Goal: Task Accomplishment & Management: Manage account settings

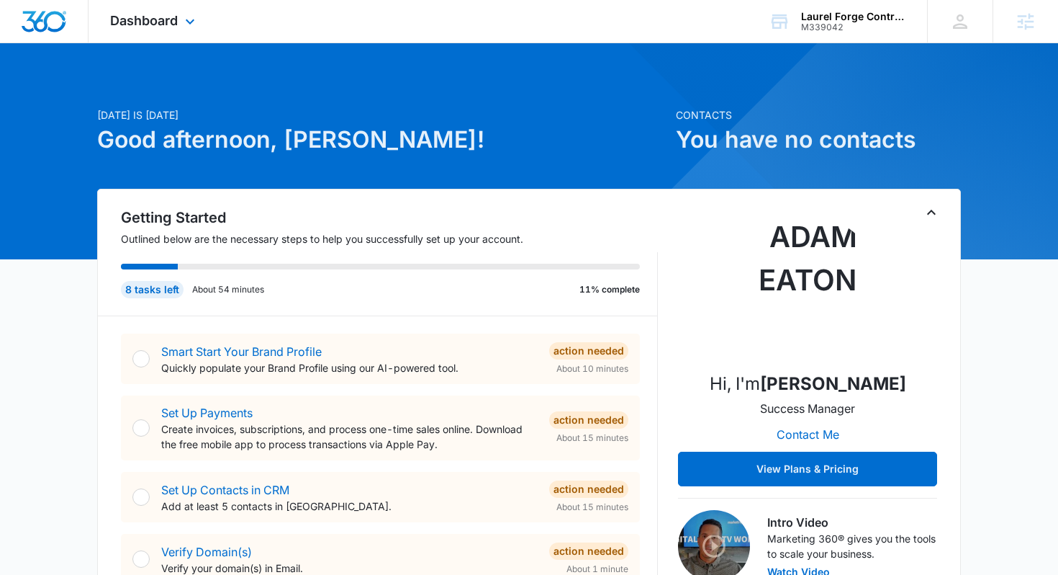
click at [182, 37] on div "Dashboard Apps Reputation Websites Forms CRM Email Social POS Content Ads Intel…" at bounding box center [155, 21] width 132 height 42
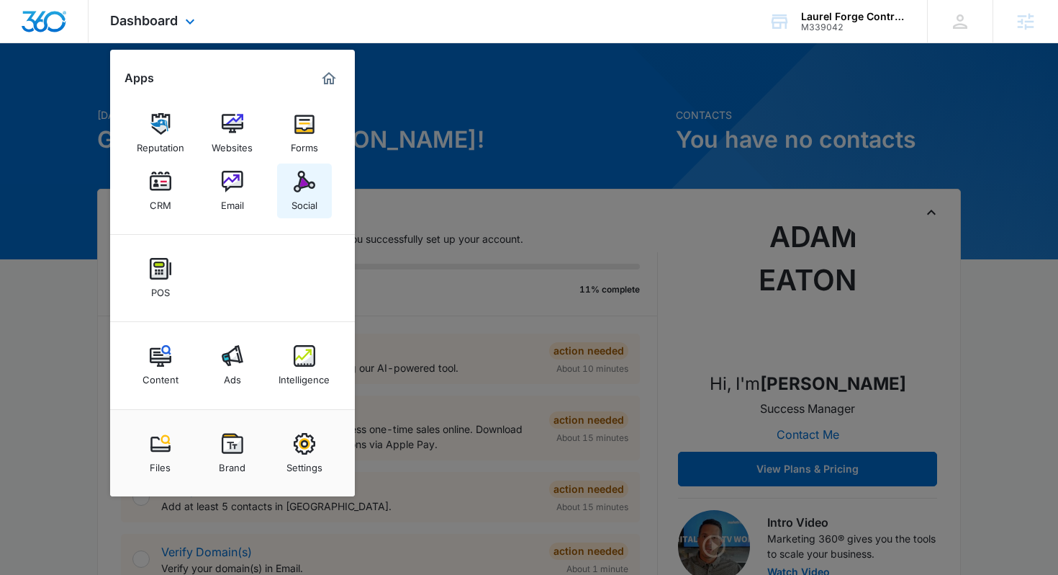
click at [298, 190] on img at bounding box center [305, 182] width 22 height 22
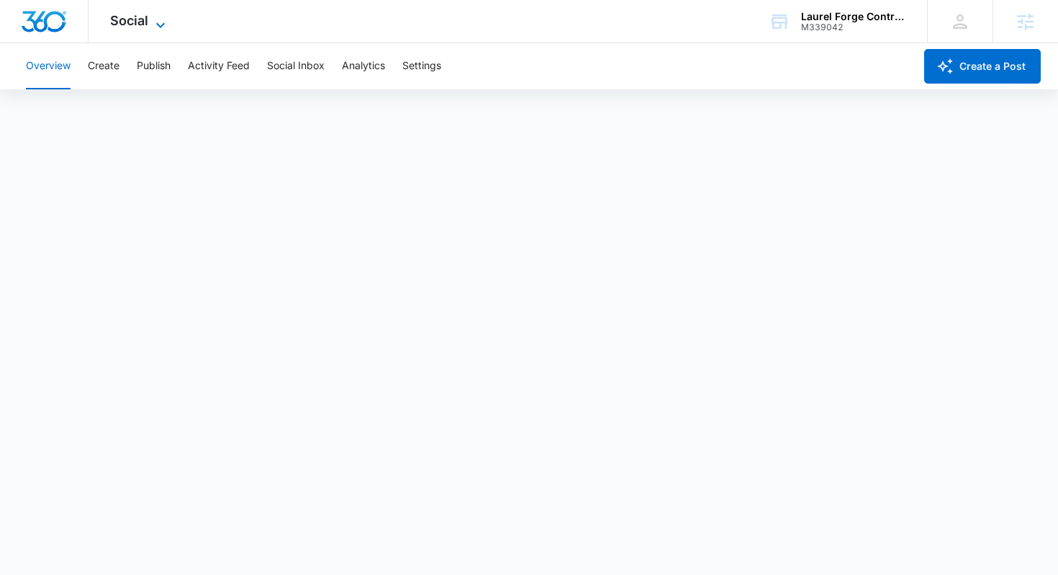
click at [159, 25] on icon at bounding box center [160, 24] width 9 height 5
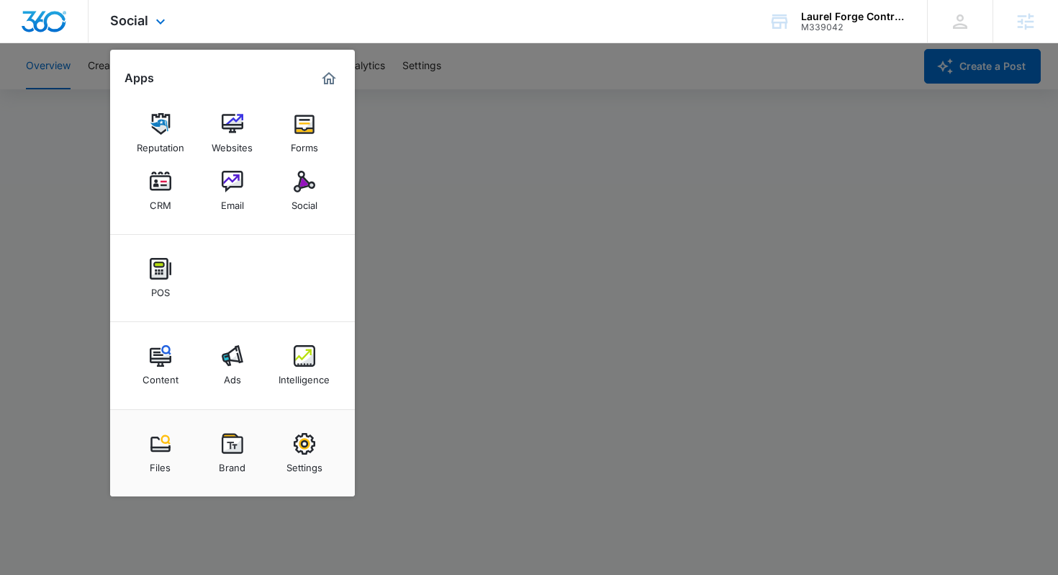
click at [319, 29] on div "Social Apps Reputation Websites Forms CRM Email Social POS Content Ads Intellig…" at bounding box center [529, 21] width 1058 height 43
click at [341, 25] on div "Social Apps Reputation Websites Forms CRM Email Social POS Content Ads Intellig…" at bounding box center [529, 21] width 1058 height 43
click at [313, 27] on div "Social Apps Reputation Websites Forms CRM Email Social POS Content Ads Intellig…" at bounding box center [529, 21] width 1058 height 43
click at [332, 84] on img "Marketing 360® Dashboard" at bounding box center [328, 78] width 17 height 17
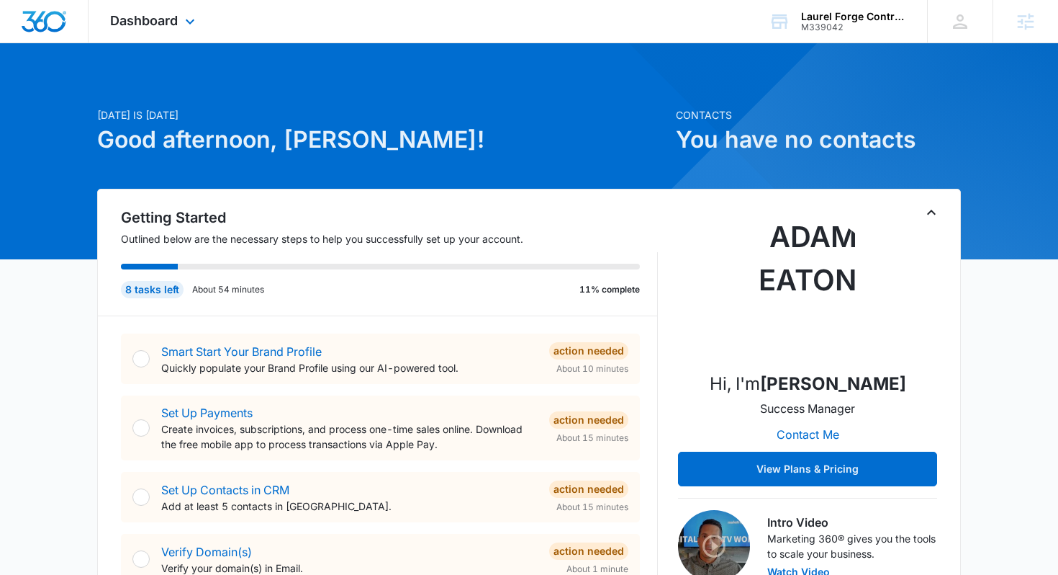
click at [104, 21] on div "Dashboard Apps Reputation Websites Forms CRM Email Social POS Content Ads Intel…" at bounding box center [155, 21] width 132 height 42
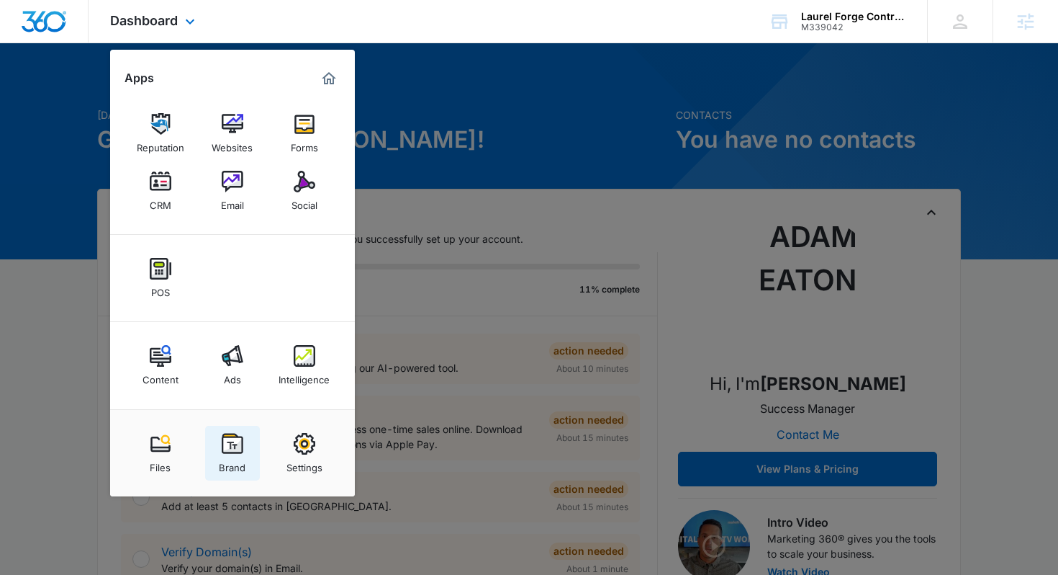
click at [230, 444] on img at bounding box center [233, 444] width 22 height 22
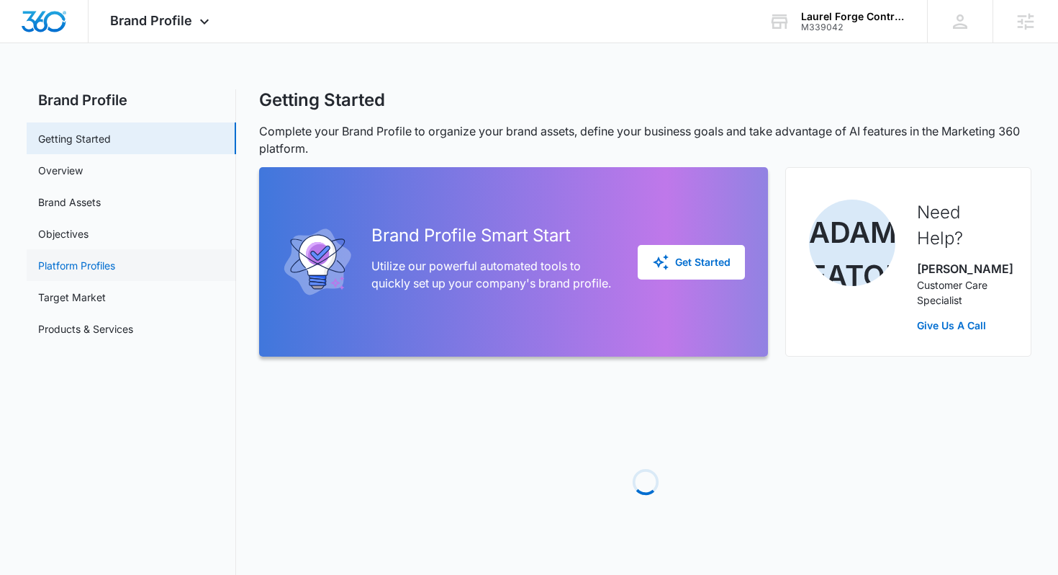
click at [93, 267] on link "Platform Profiles" at bounding box center [76, 265] width 77 height 15
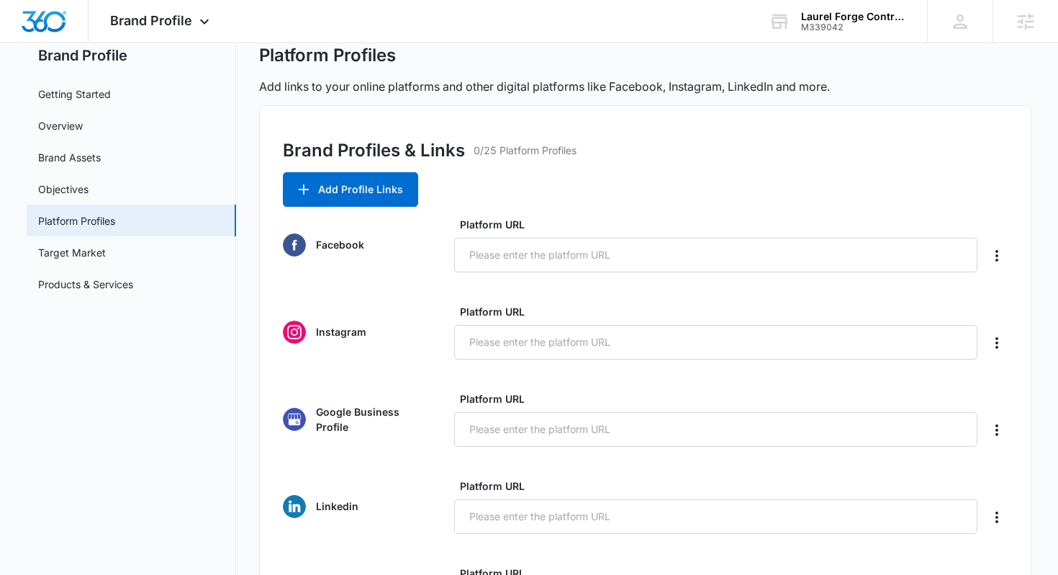
scroll to position [64, 0]
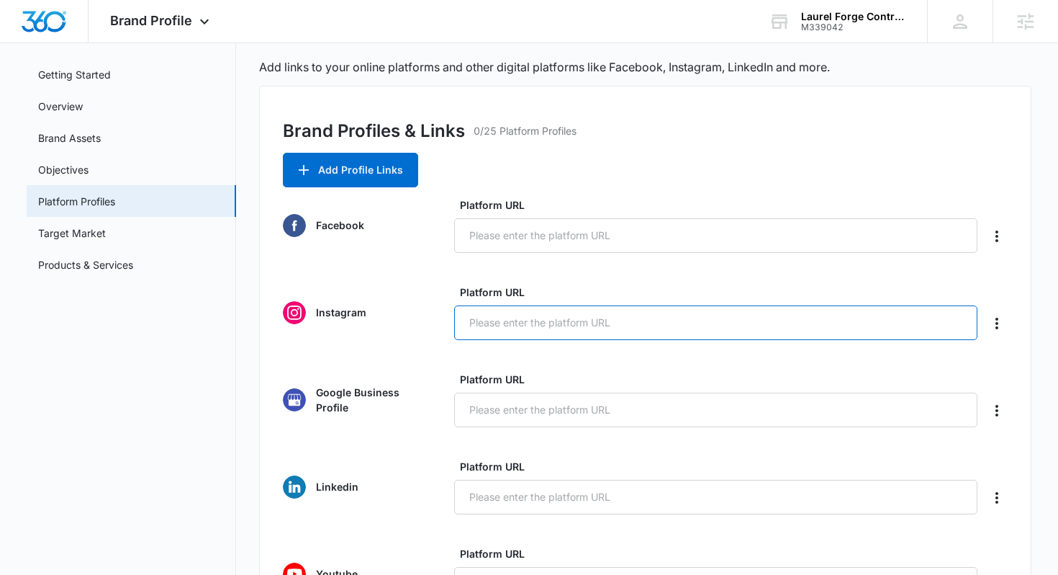
click at [500, 333] on input "Platform URL" at bounding box center [715, 322] width 523 height 35
paste input "[DOMAIN_NAME][URL]"
type input "[DOMAIN_NAME][URL]"
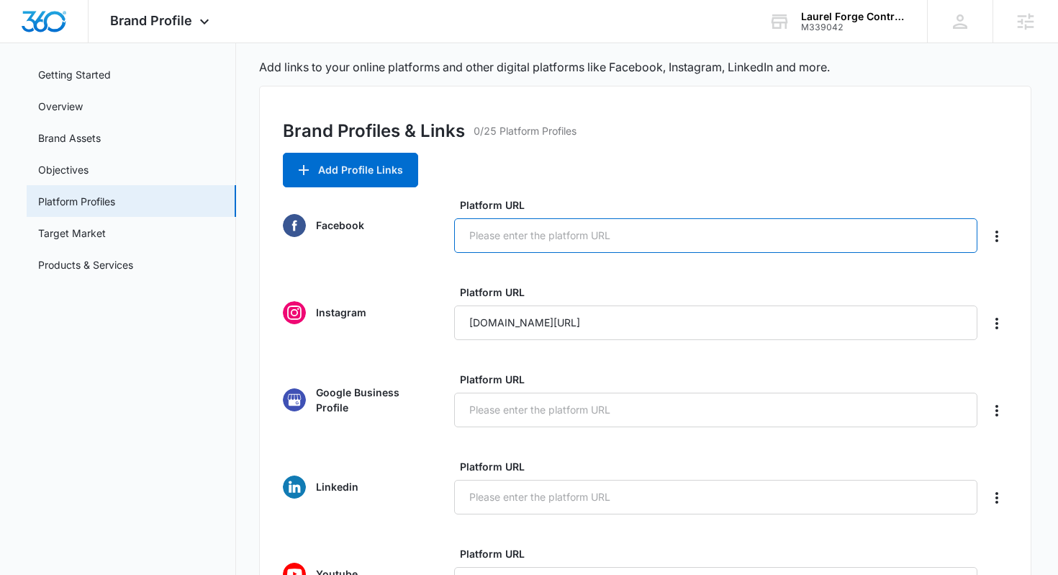
click at [661, 228] on input "Platform URL" at bounding box center [715, 235] width 523 height 35
paste input "[URL][DOMAIN_NAME]"
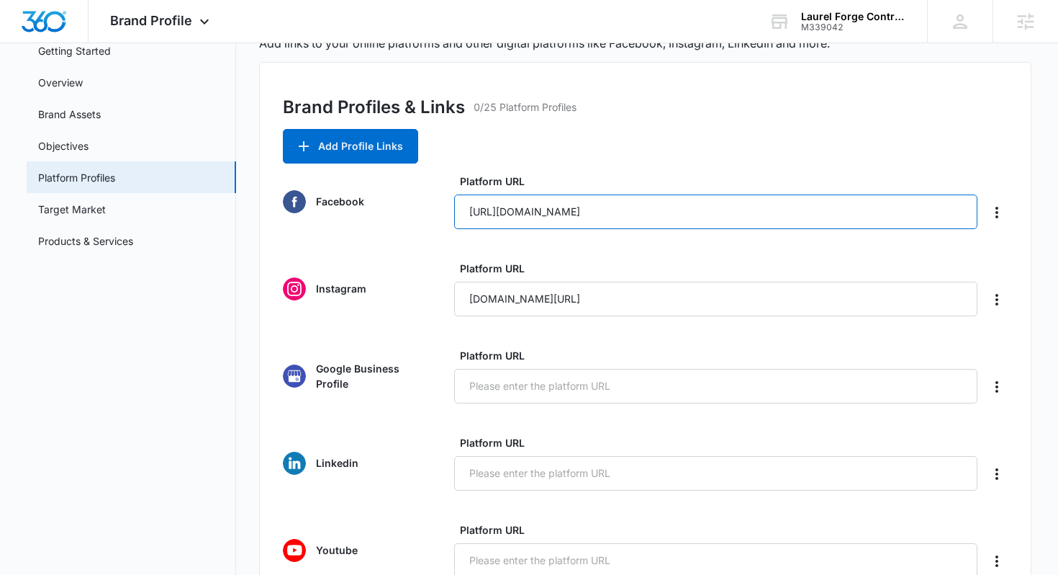
scroll to position [91, 0]
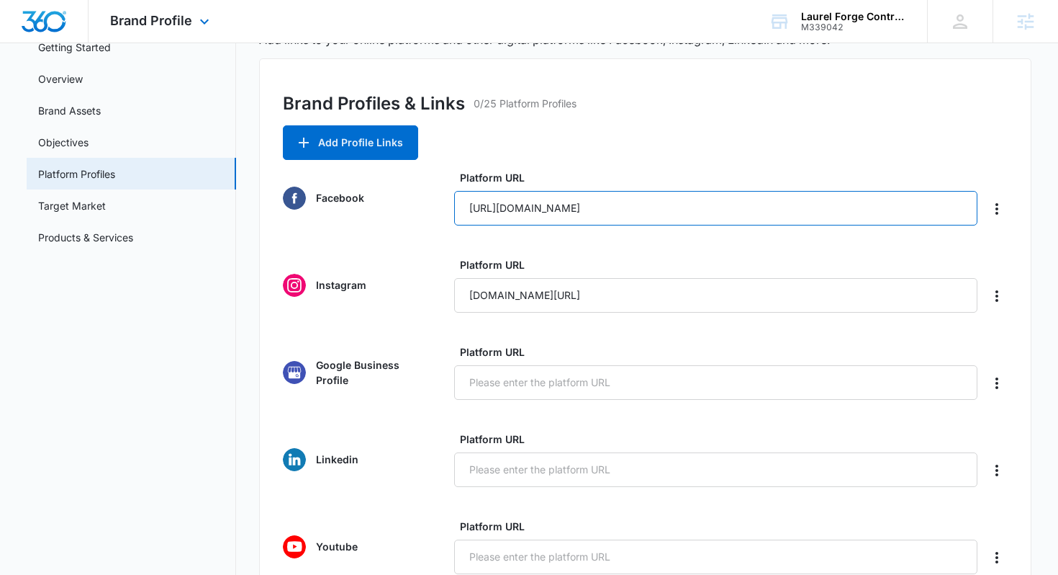
type input "[URL][DOMAIN_NAME]"
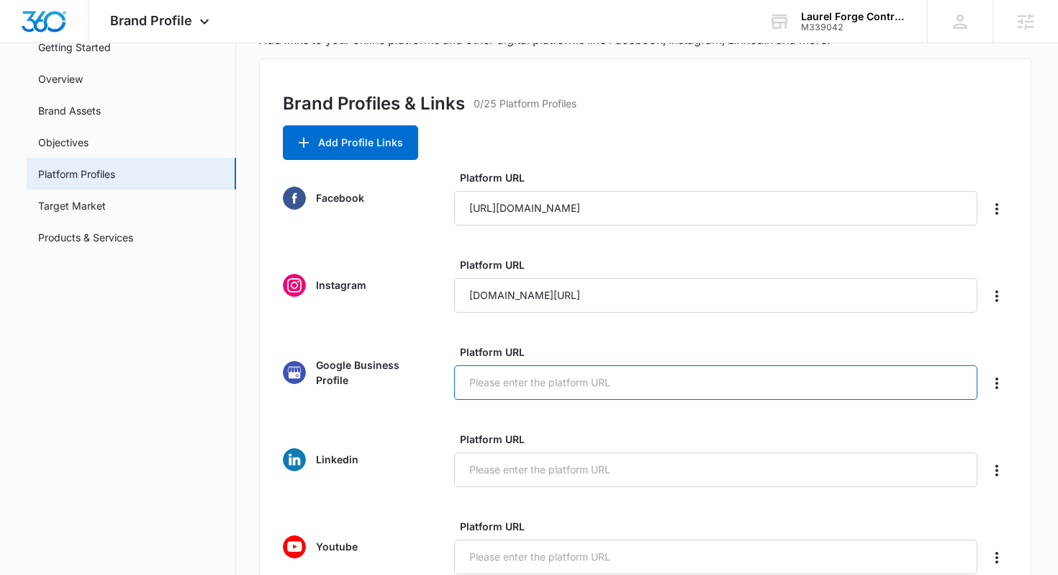
click at [542, 379] on input "Platform URL" at bounding box center [715, 382] width 523 height 35
paste input "[URL][DOMAIN_NAME]"
type input "[URL][DOMAIN_NAME]"
